Goal: Task Accomplishment & Management: Use online tool/utility

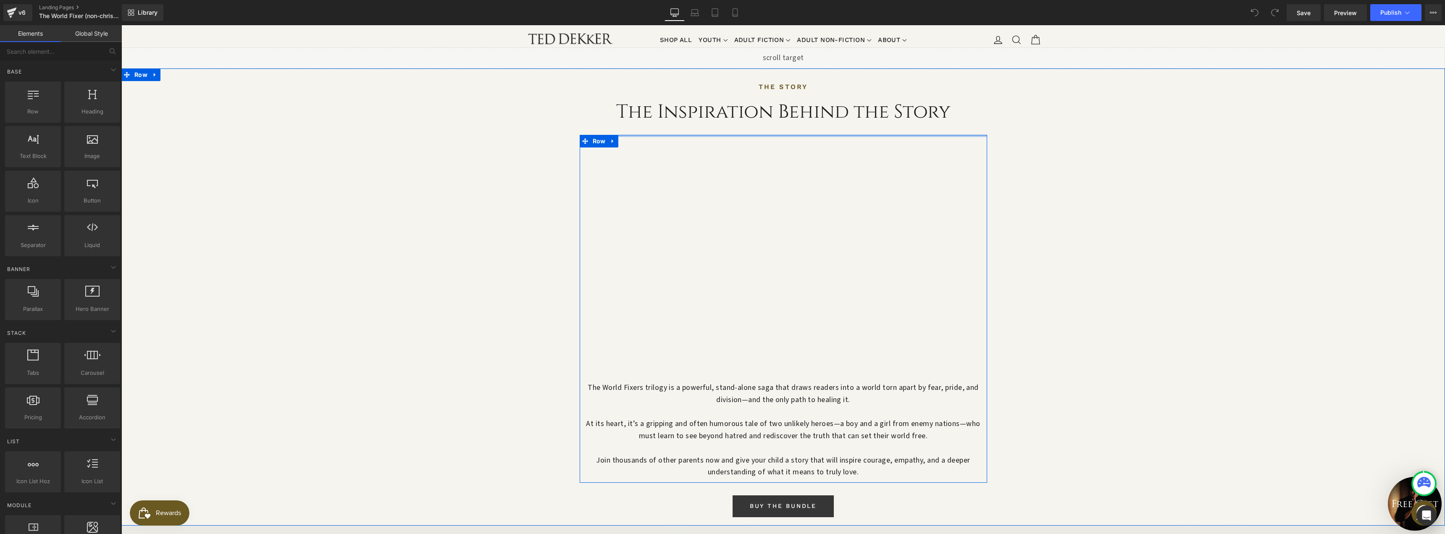
scroll to position [672, 0]
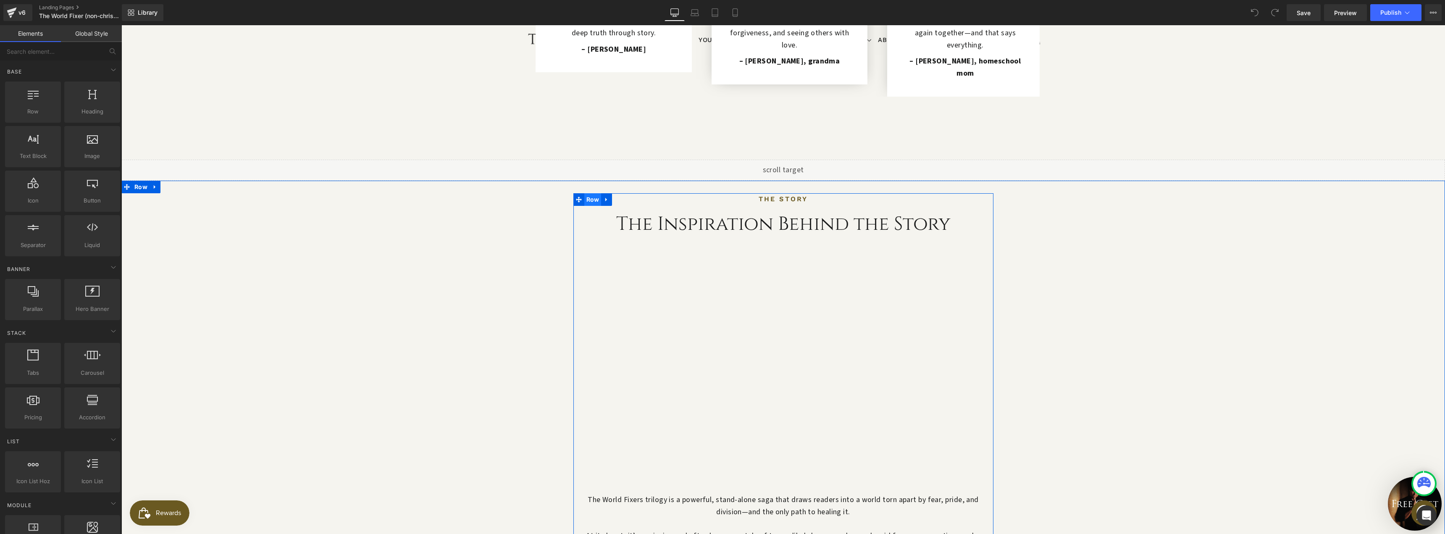
click at [587, 193] on span "Row" at bounding box center [592, 199] width 17 height 13
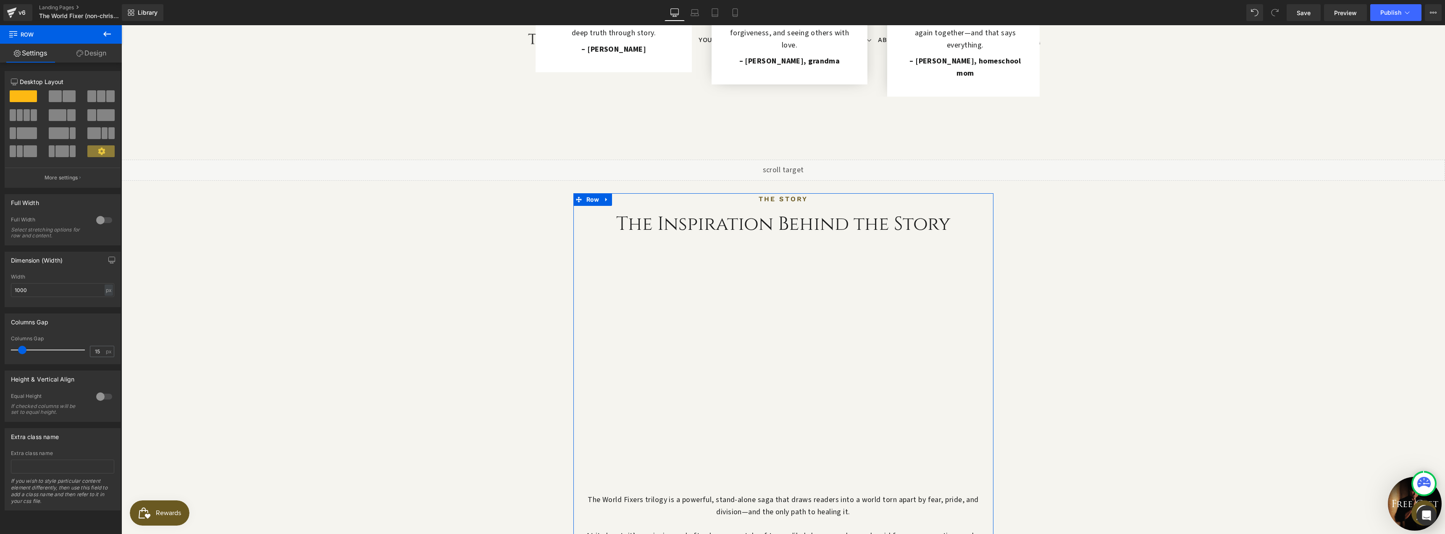
click at [59, 94] on span at bounding box center [55, 96] width 13 height 12
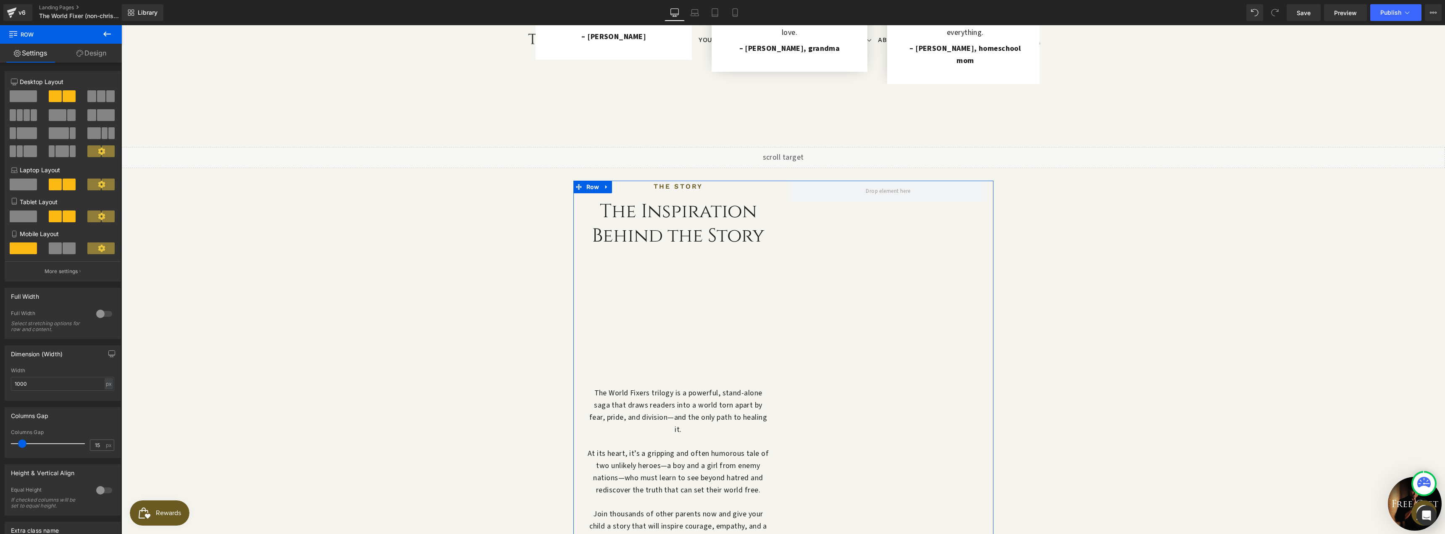
scroll to position [659, 0]
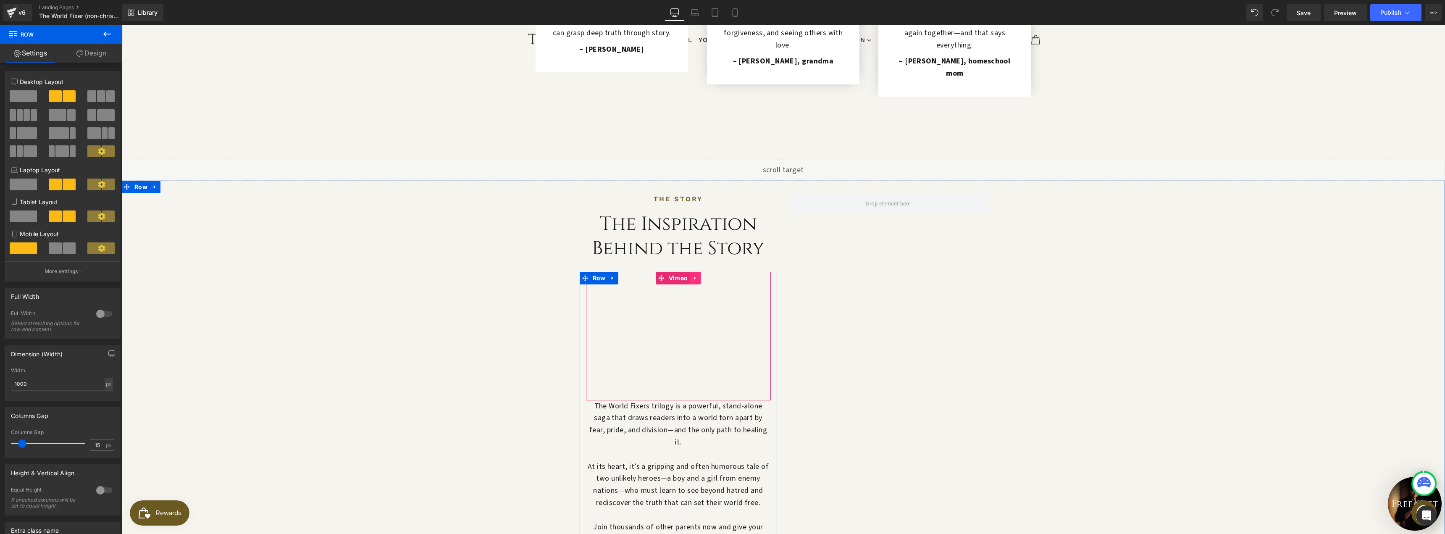
click at [695, 275] on icon at bounding box center [695, 278] width 6 height 6
click at [699, 275] on icon at bounding box center [701, 278] width 6 height 6
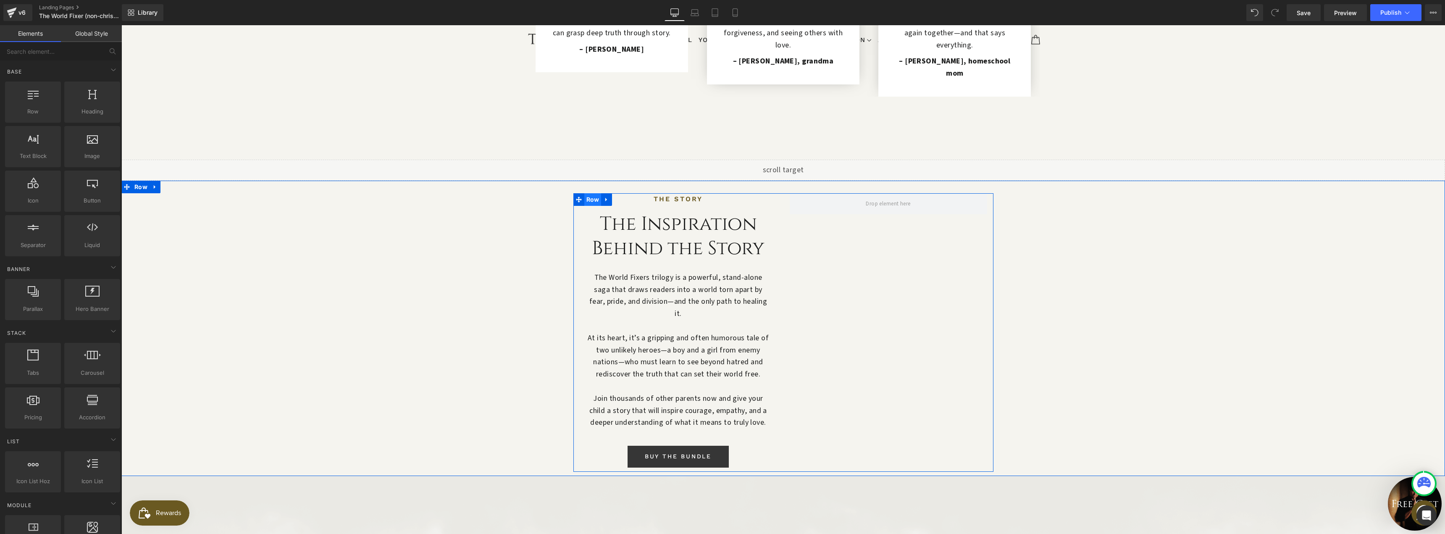
click at [588, 193] on span "Row" at bounding box center [592, 199] width 17 height 13
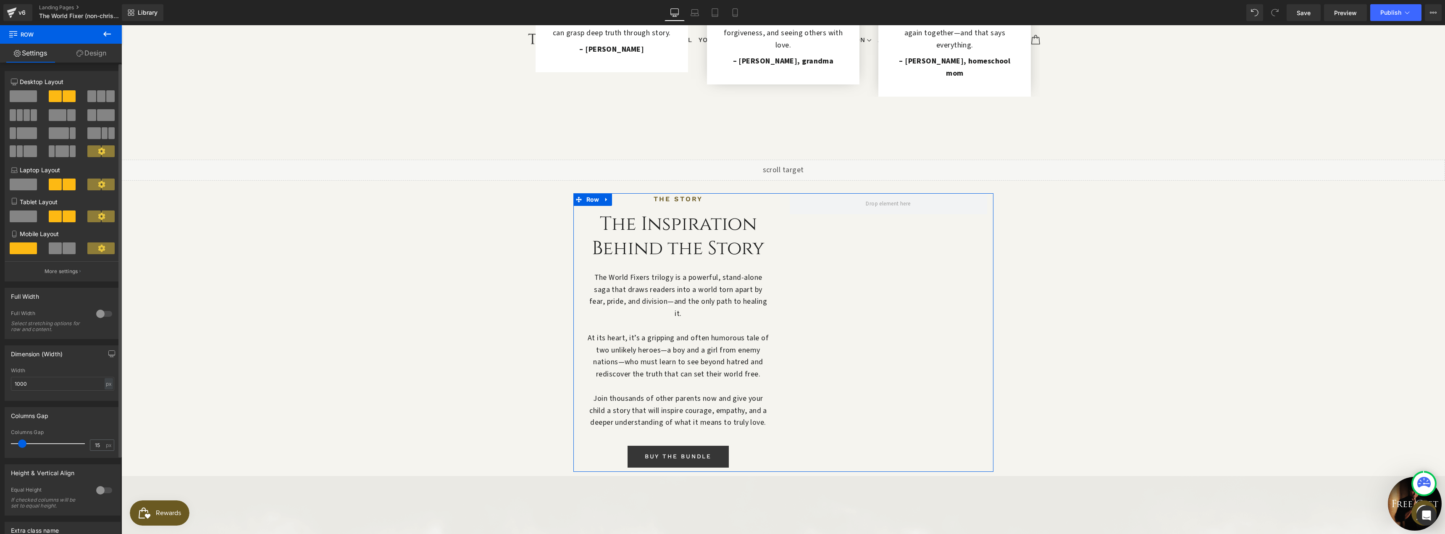
click at [105, 496] on div at bounding box center [104, 489] width 20 height 13
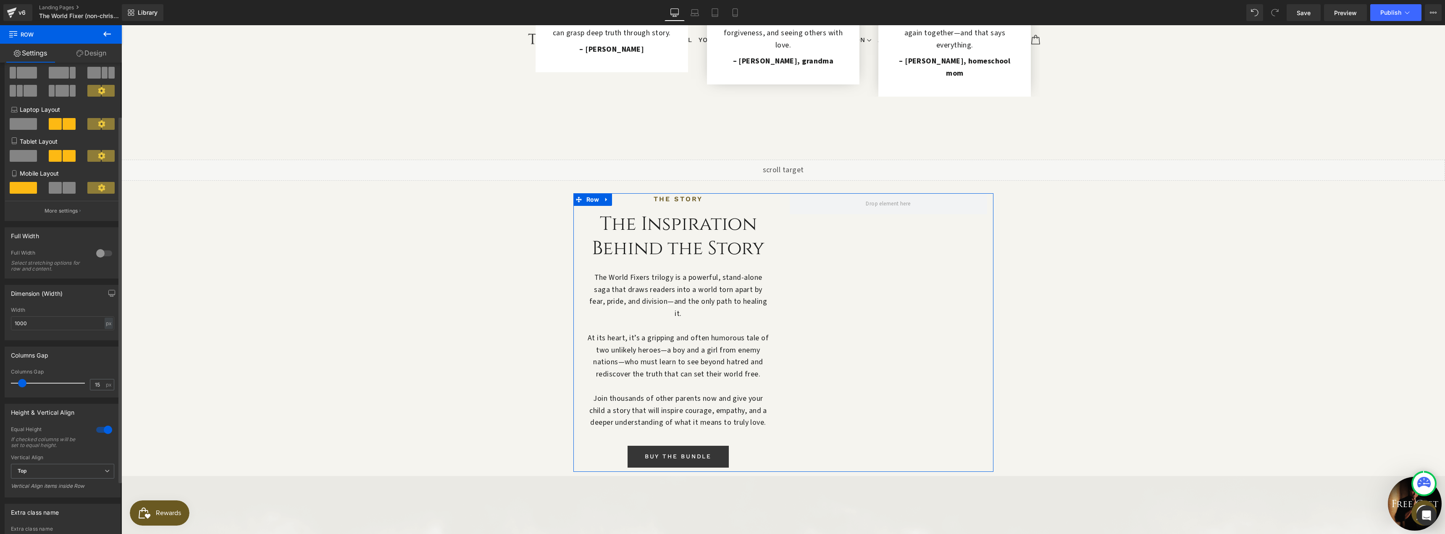
scroll to position [136, 0]
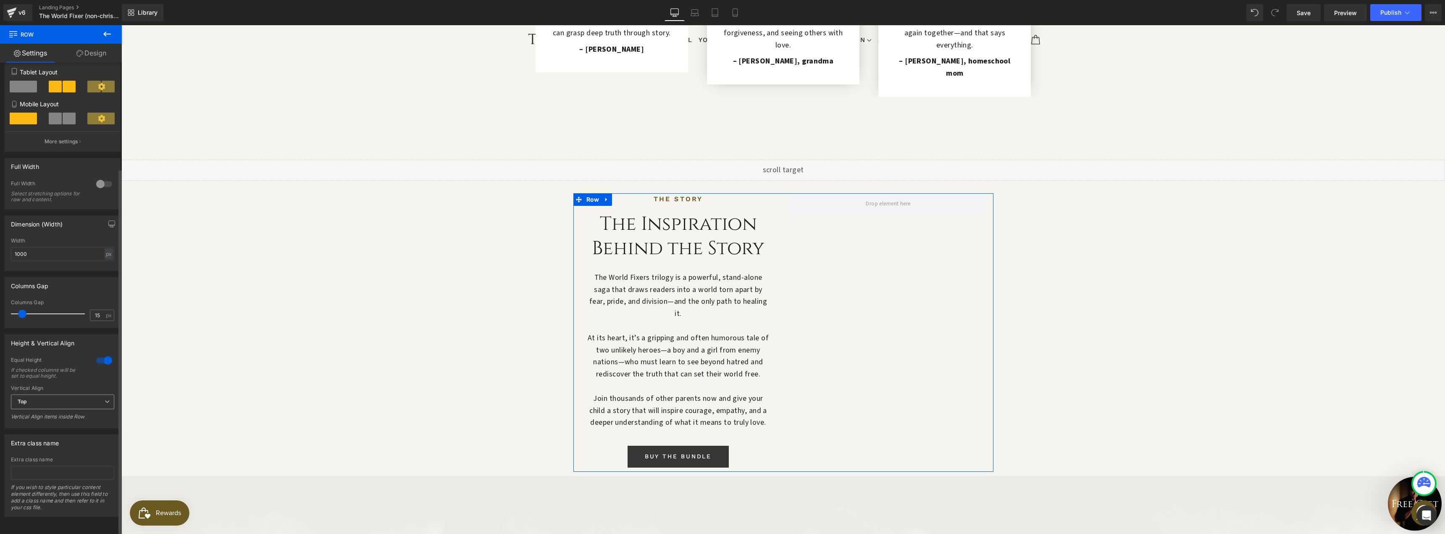
click at [68, 394] on span "Top" at bounding box center [62, 401] width 103 height 15
click at [49, 423] on li "Middle" at bounding box center [61, 429] width 100 height 13
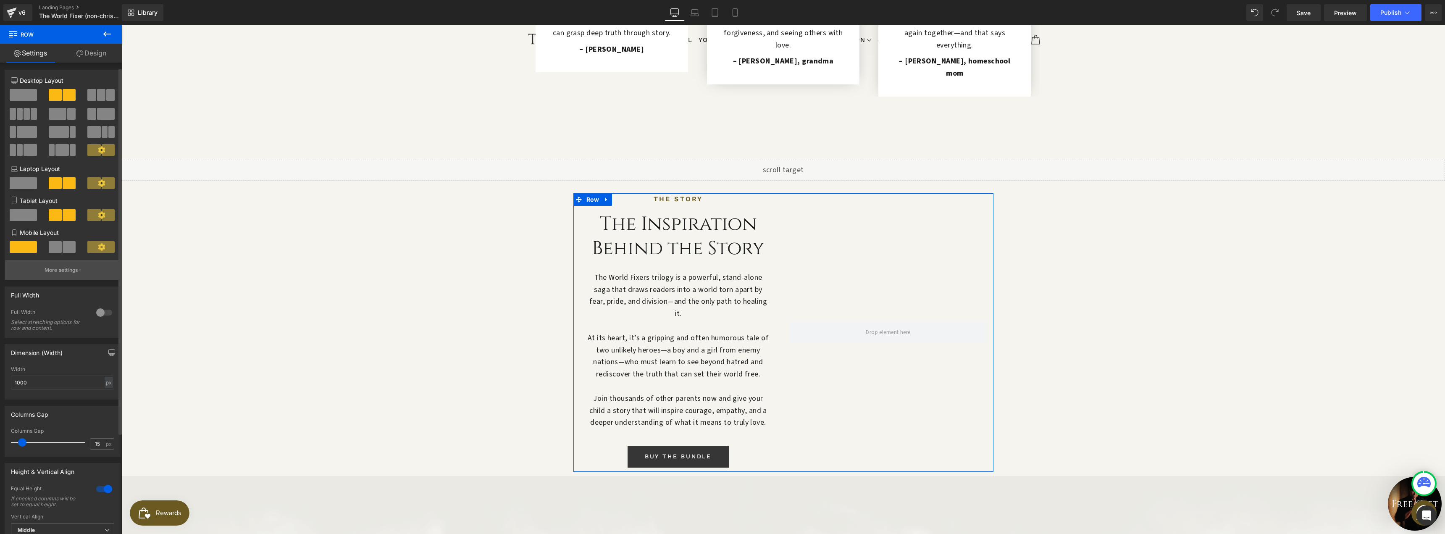
scroll to position [0, 0]
click at [110, 33] on icon at bounding box center [107, 34] width 10 height 10
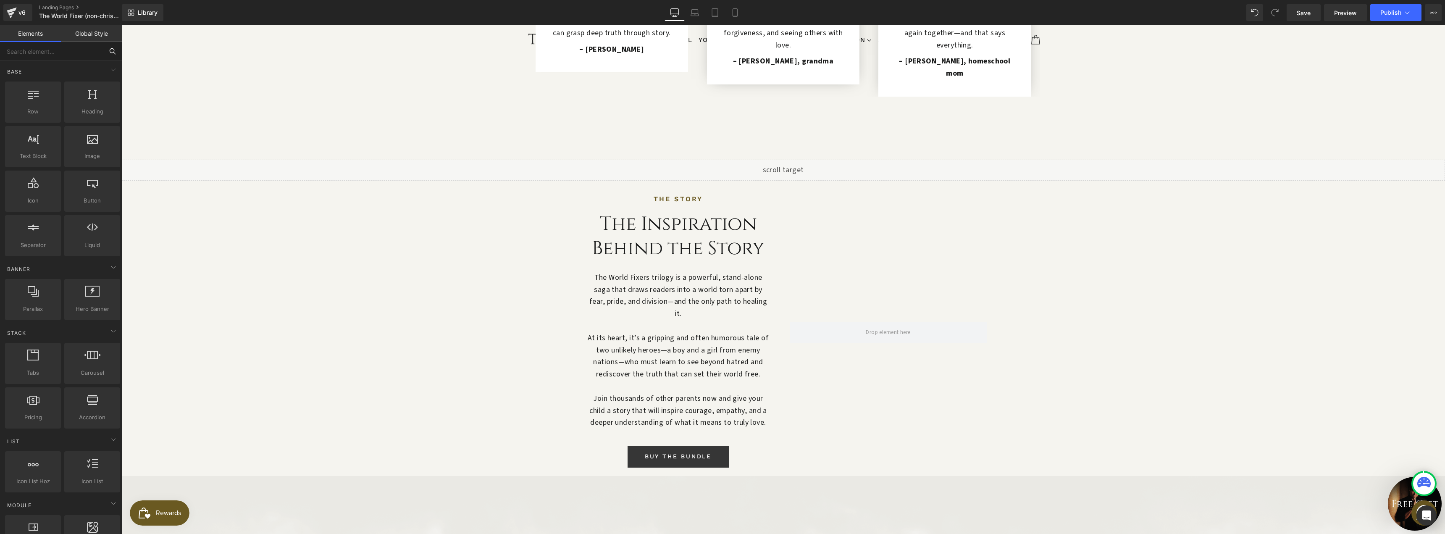
click at [40, 52] on input "text" at bounding box center [51, 51] width 103 height 18
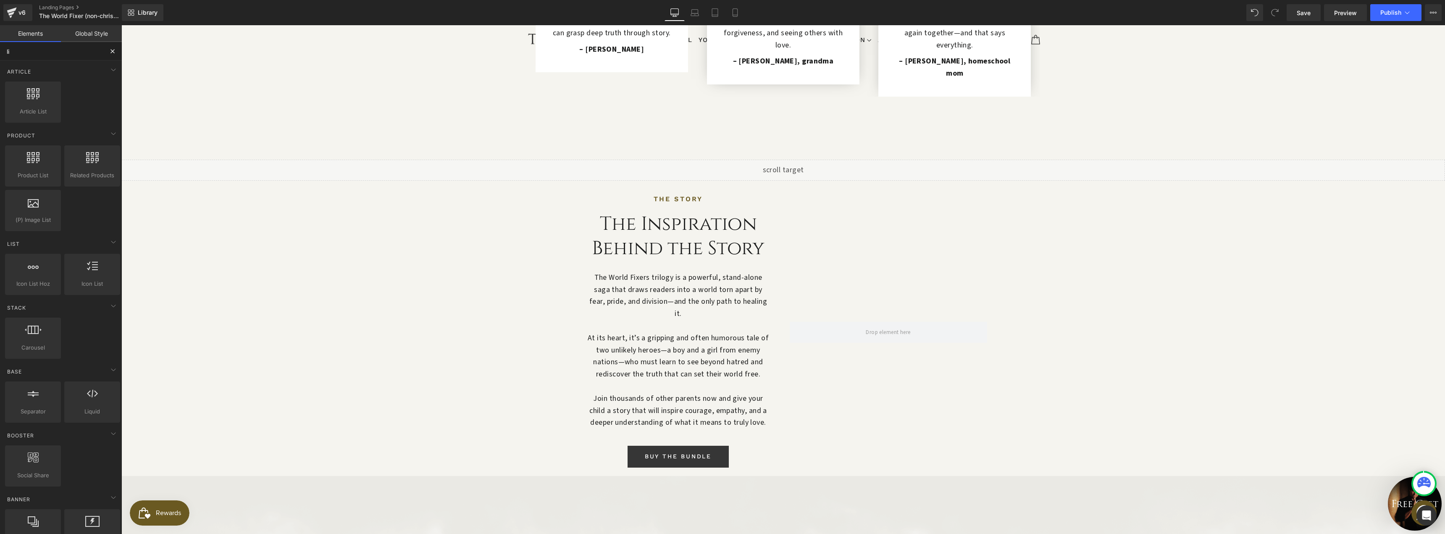
type input "liq"
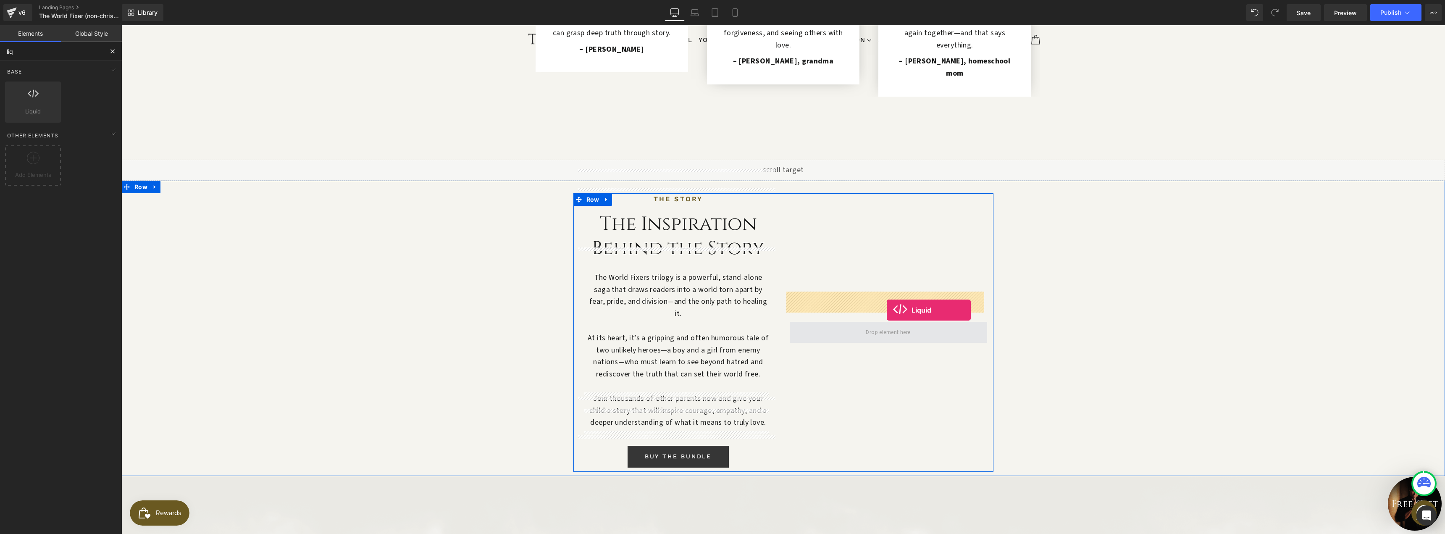
drag, startPoint x: 227, startPoint y: 126, endPoint x: 887, endPoint y: 310, distance: 685.0
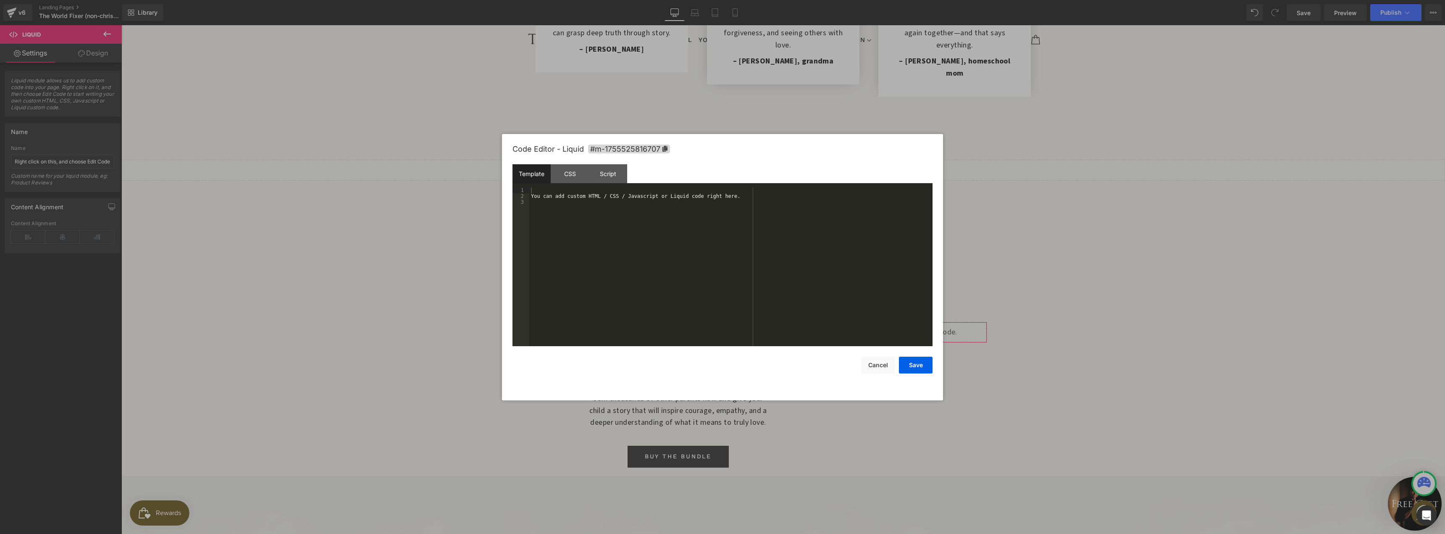
click at [839, 0] on div "Liquid You are previewing how the will restyle your page. You can not edit Elem…" at bounding box center [722, 0] width 1445 height 0
click at [703, 264] on div "You can add custom HTML / CSS / Javascript or Liquid code right here." at bounding box center [730, 272] width 403 height 171
click at [918, 365] on button "Save" at bounding box center [916, 365] width 34 height 17
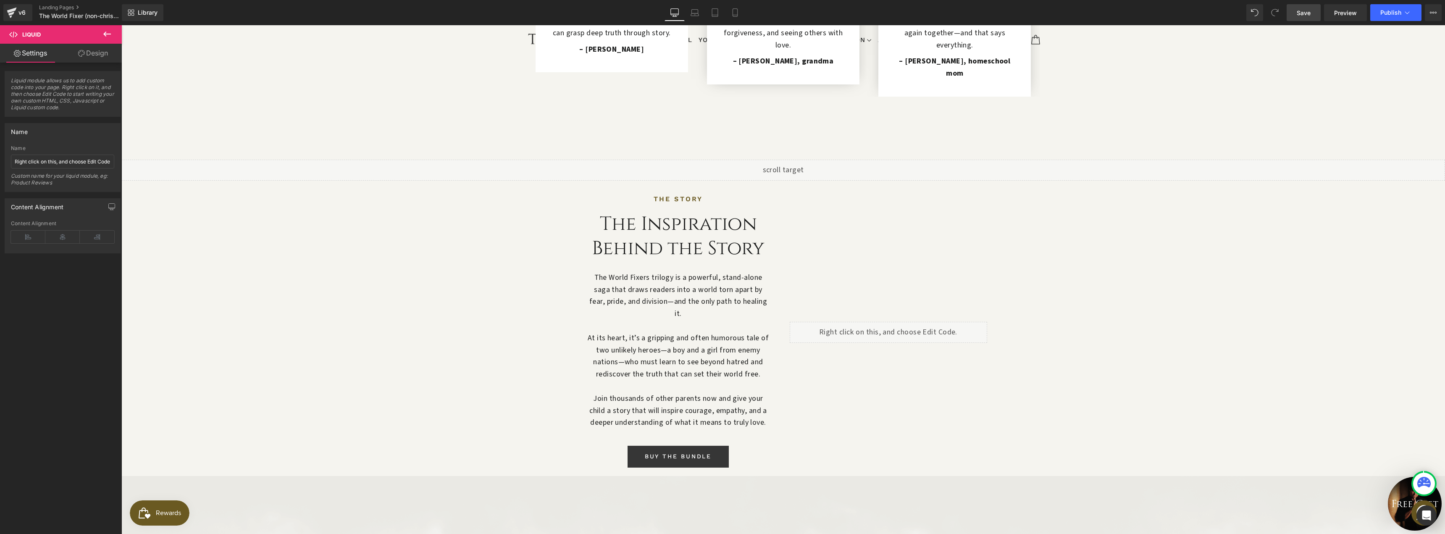
click at [1309, 13] on span "Save" at bounding box center [1304, 12] width 14 height 9
click at [1344, 16] on span "Preview" at bounding box center [1345, 12] width 23 height 9
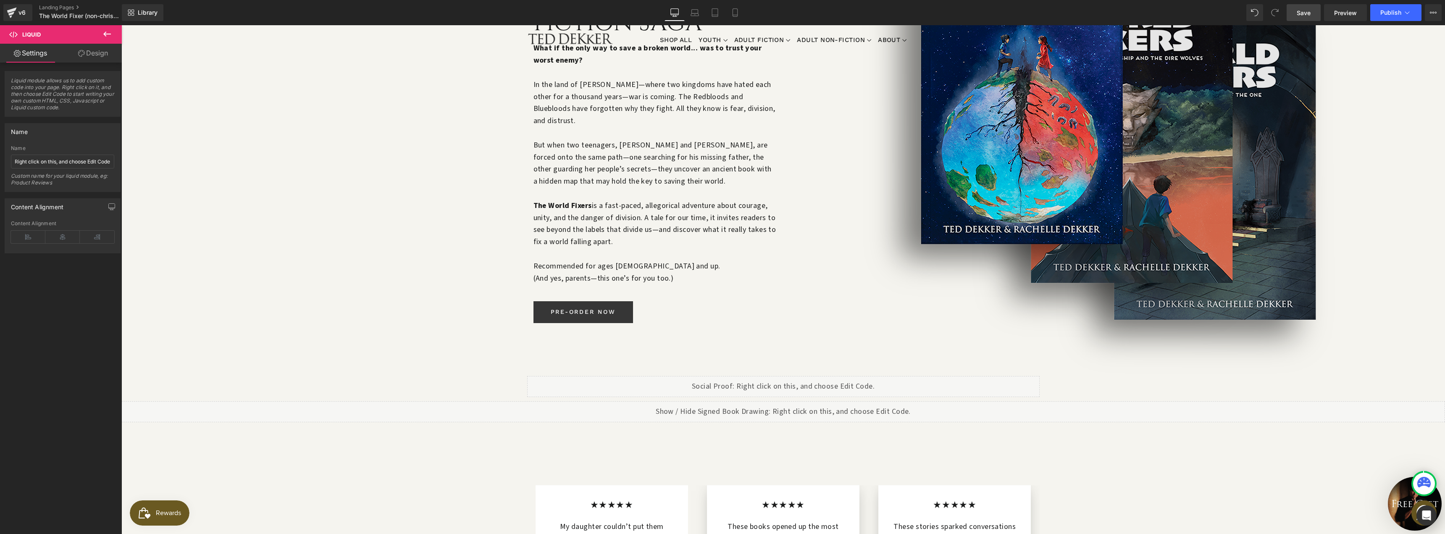
scroll to position [100, 0]
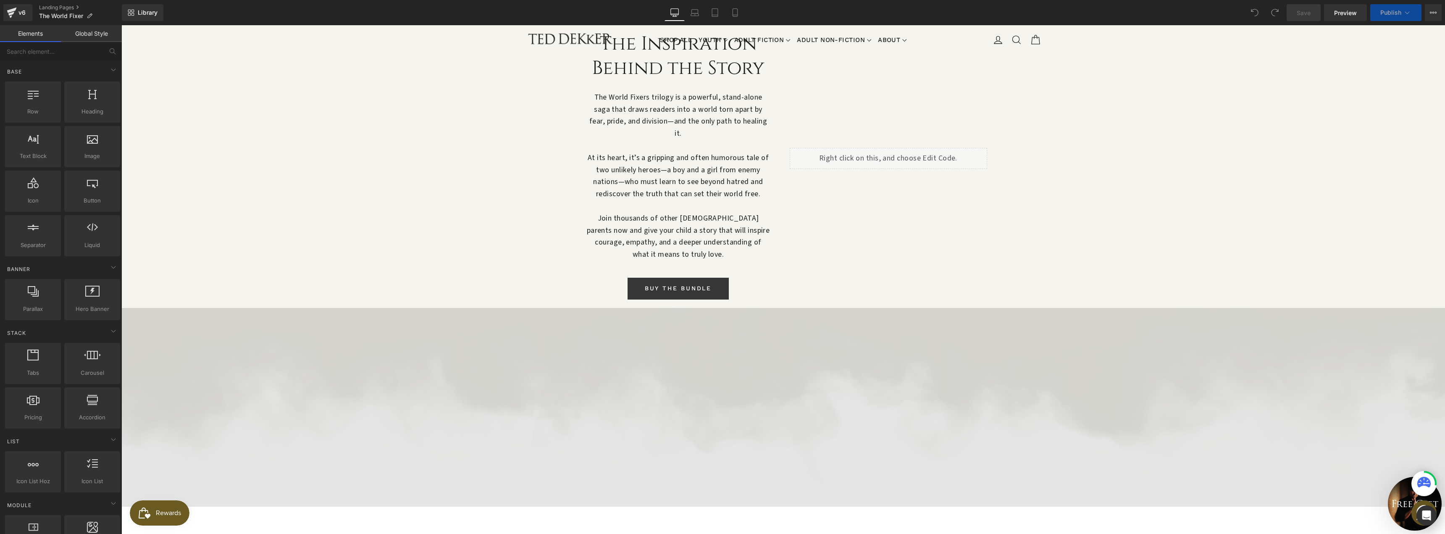
scroll to position [672, 0]
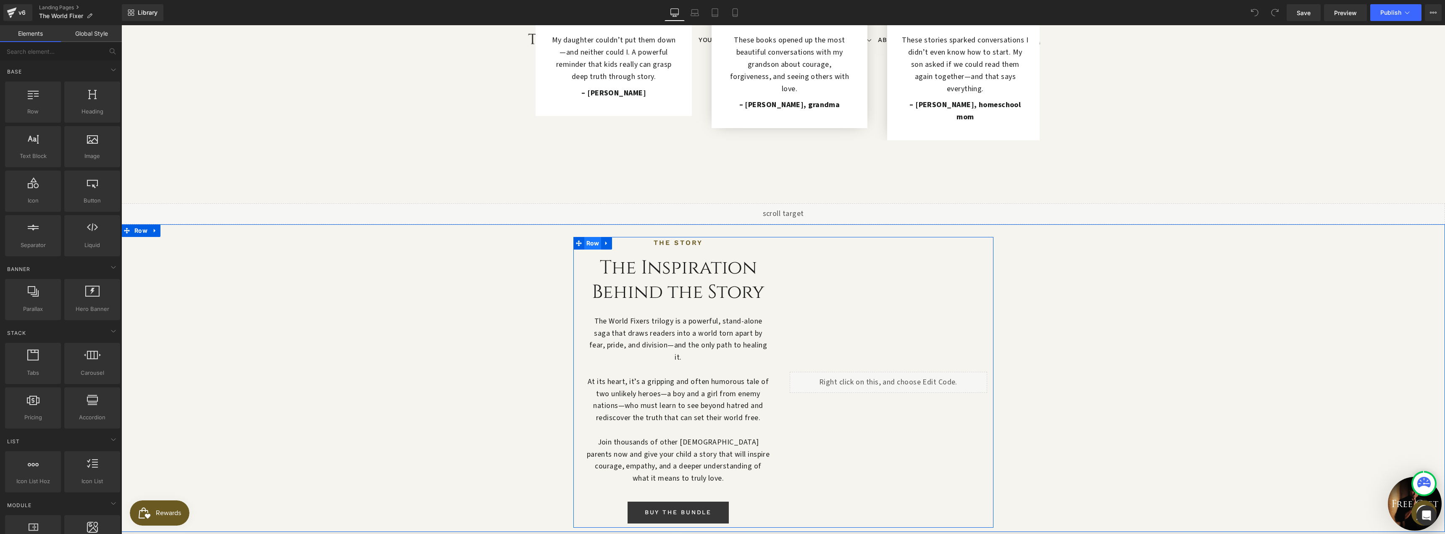
click at [584, 237] on span "Row" at bounding box center [592, 243] width 17 height 13
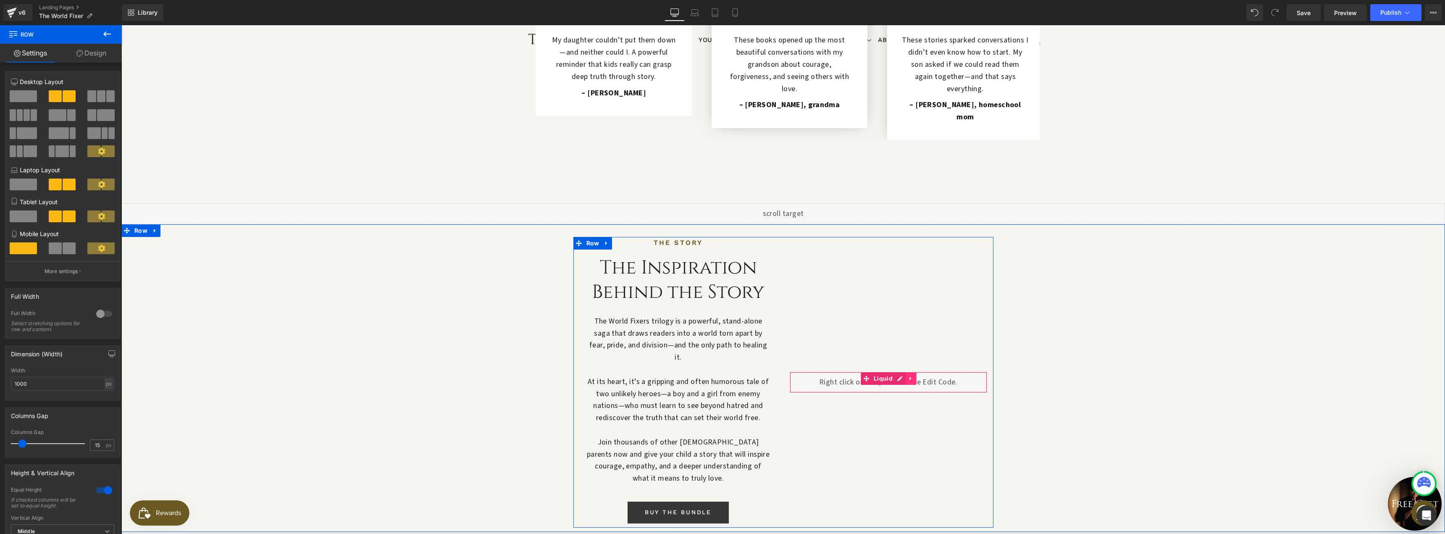
click at [910, 375] on icon at bounding box center [911, 378] width 6 height 6
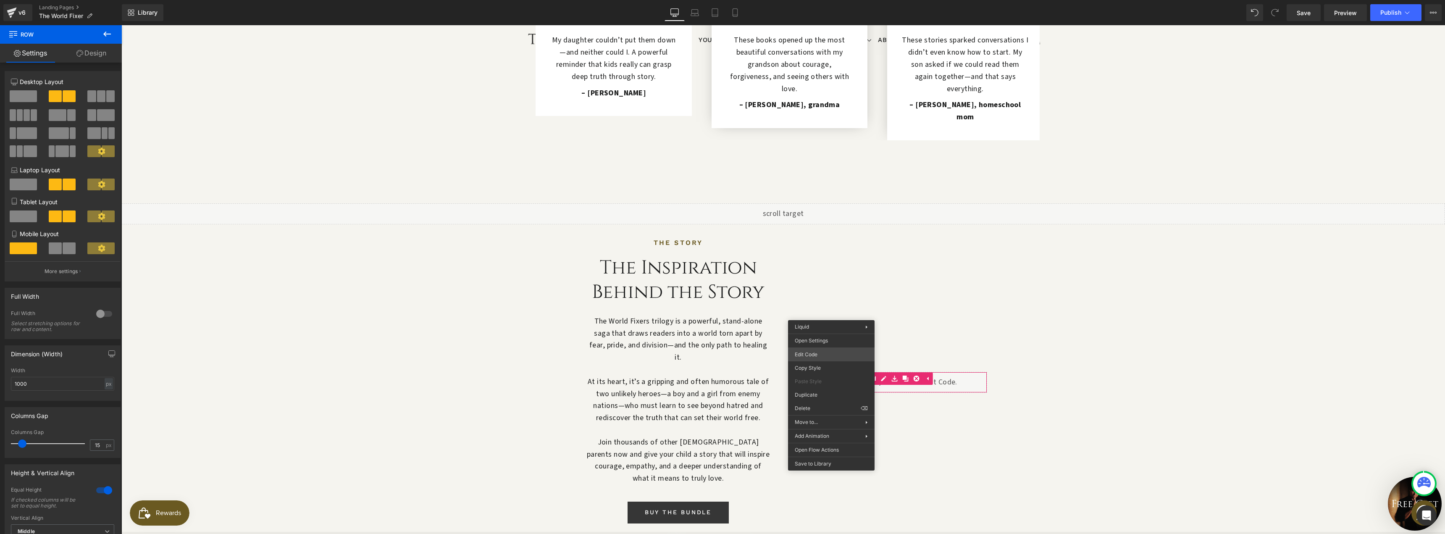
click at [833, 0] on div "Row You are previewing how the will restyle your page. You can not edit Element…" at bounding box center [722, 0] width 1445 height 0
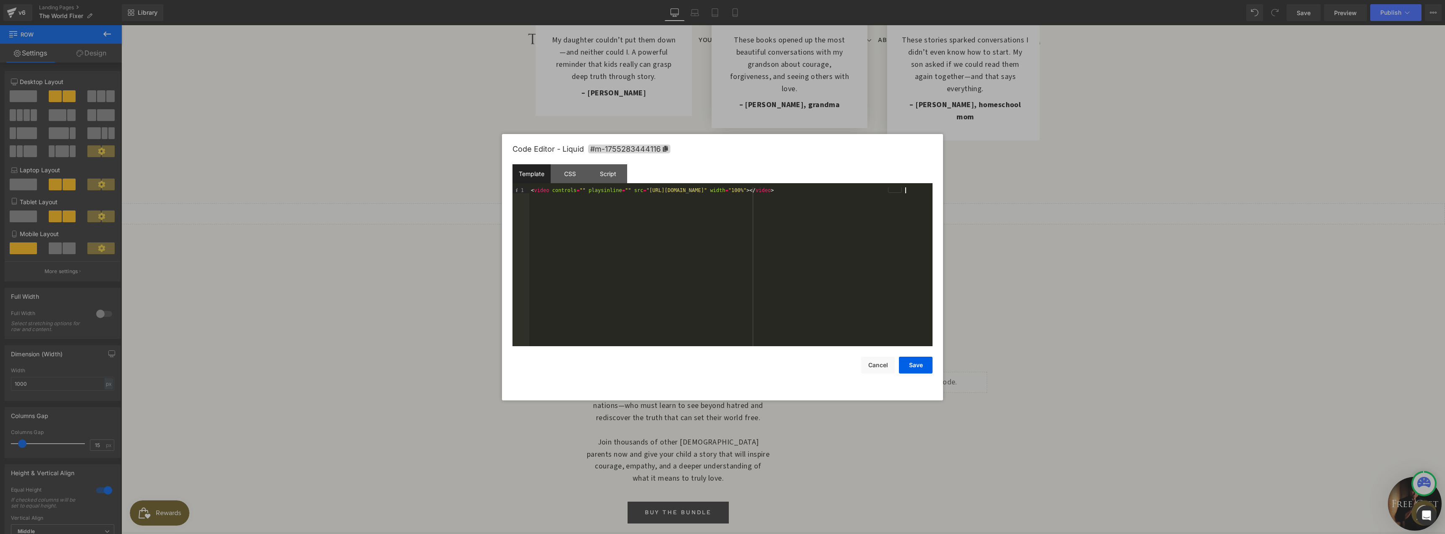
click at [624, 207] on div "< video controls = "" playsinline = "" src = "https://cdn.shopify.com/videos/c/…" at bounding box center [730, 272] width 403 height 171
click at [887, 365] on button "Cancel" at bounding box center [878, 365] width 34 height 17
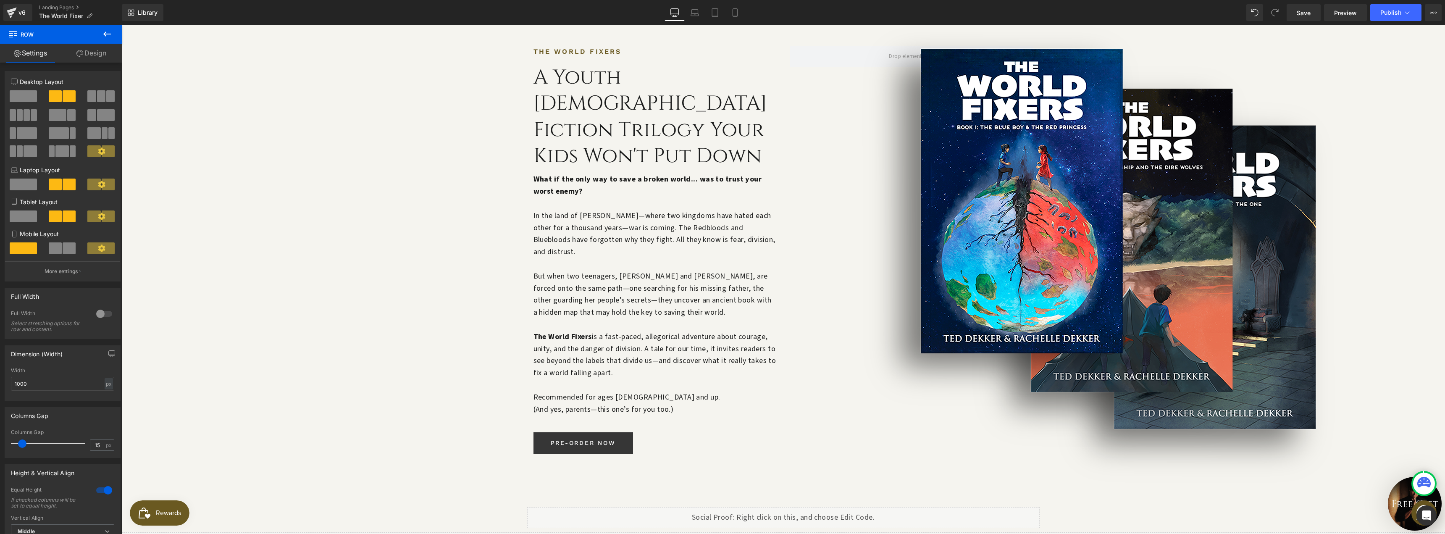
scroll to position [0, 0]
